Goal: Navigation & Orientation: Understand site structure

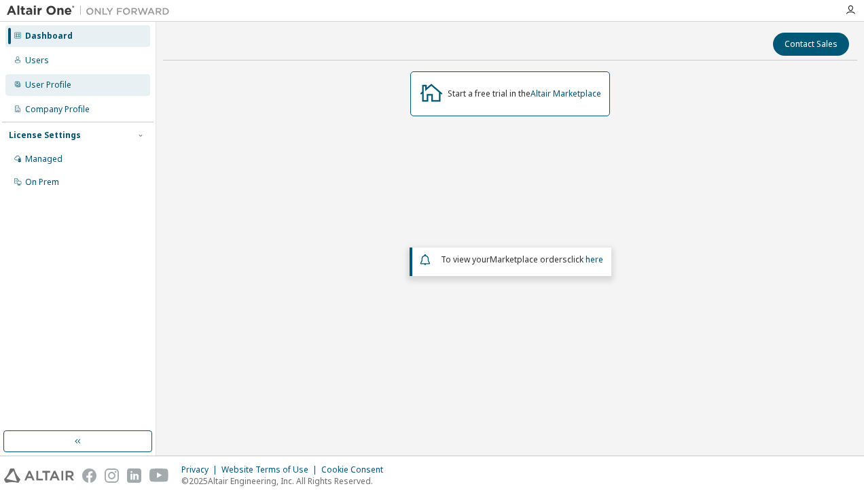
click at [53, 86] on div "User Profile" at bounding box center [48, 84] width 46 height 11
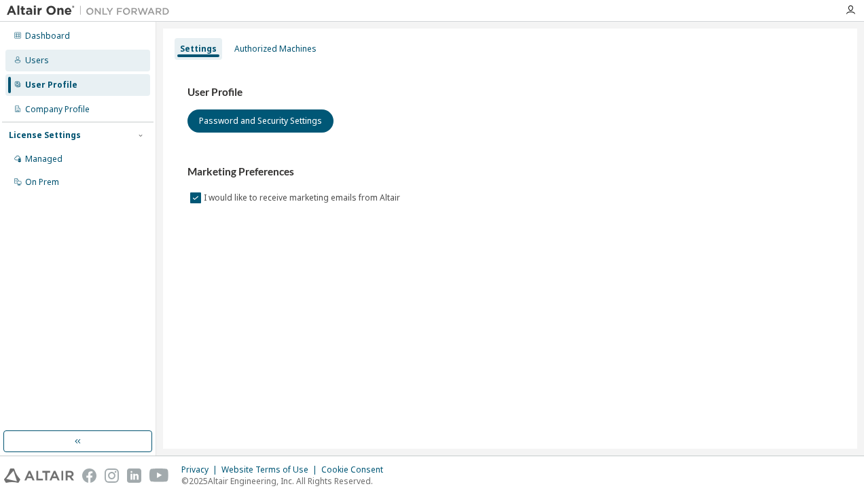
click at [41, 63] on div "Users" at bounding box center [37, 60] width 24 height 11
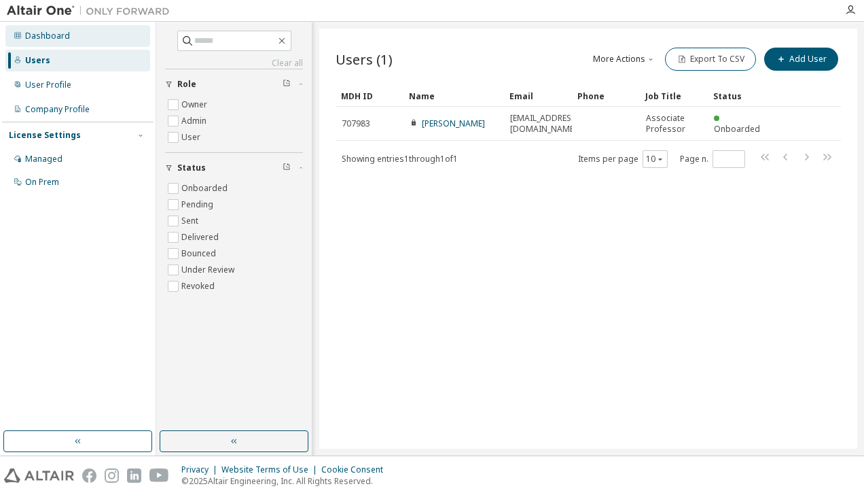
click at [42, 36] on div "Dashboard" at bounding box center [47, 36] width 45 height 11
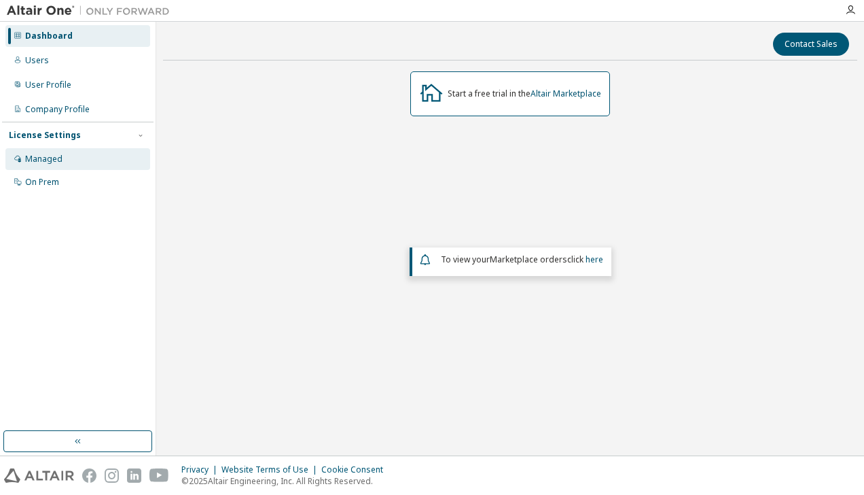
click at [54, 161] on div "Managed" at bounding box center [43, 159] width 37 height 11
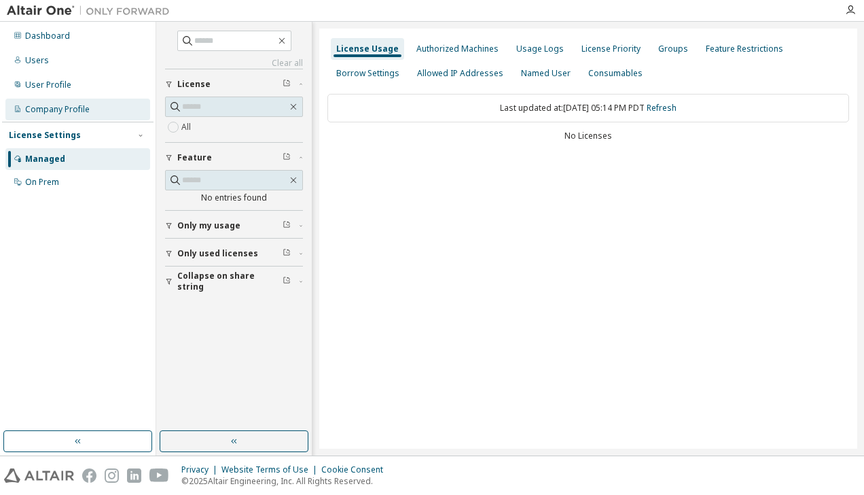
click at [46, 106] on div "Company Profile" at bounding box center [57, 109] width 65 height 11
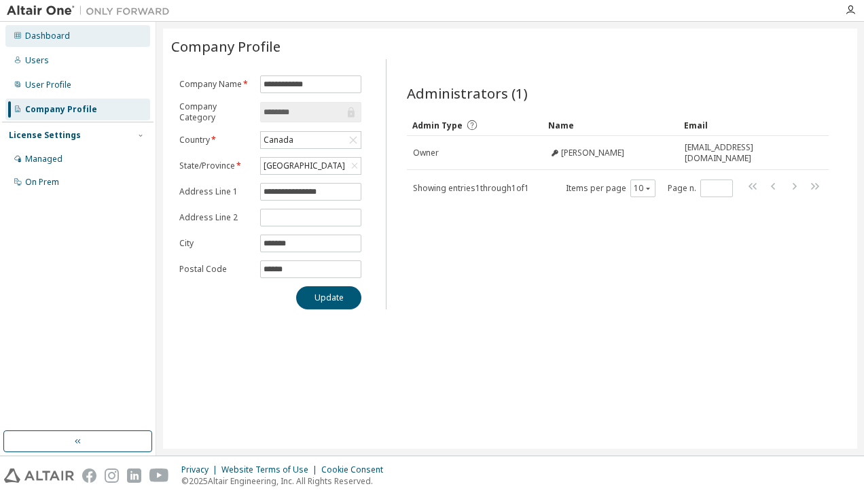
click at [52, 35] on div "Dashboard" at bounding box center [47, 36] width 45 height 11
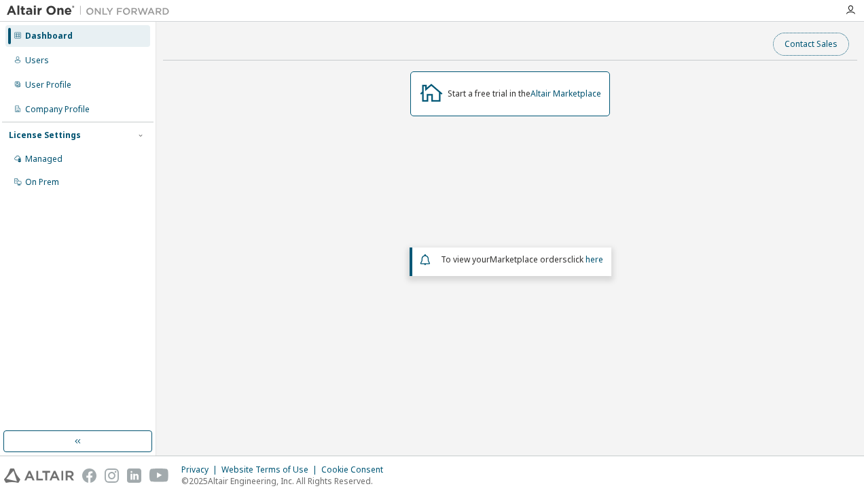
click at [824, 41] on button "Contact Sales" at bounding box center [811, 44] width 76 height 23
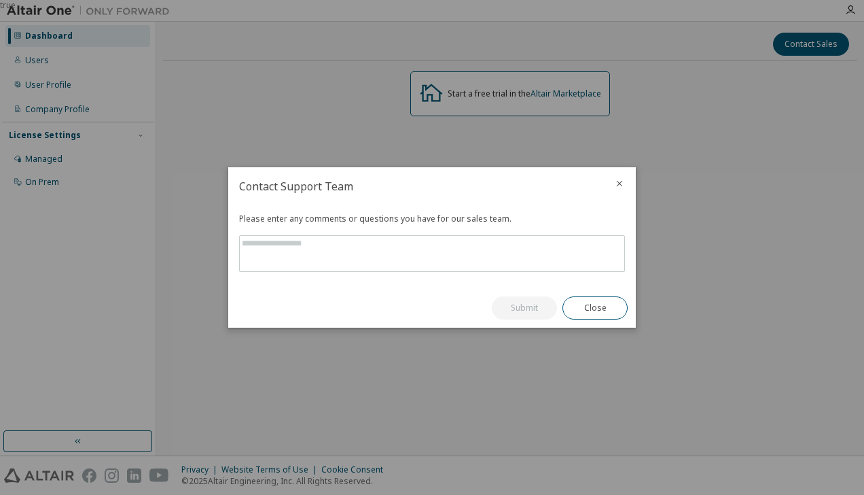
click at [624, 183] on icon "close" at bounding box center [619, 183] width 11 height 11
